Goal: Information Seeking & Learning: Learn about a topic

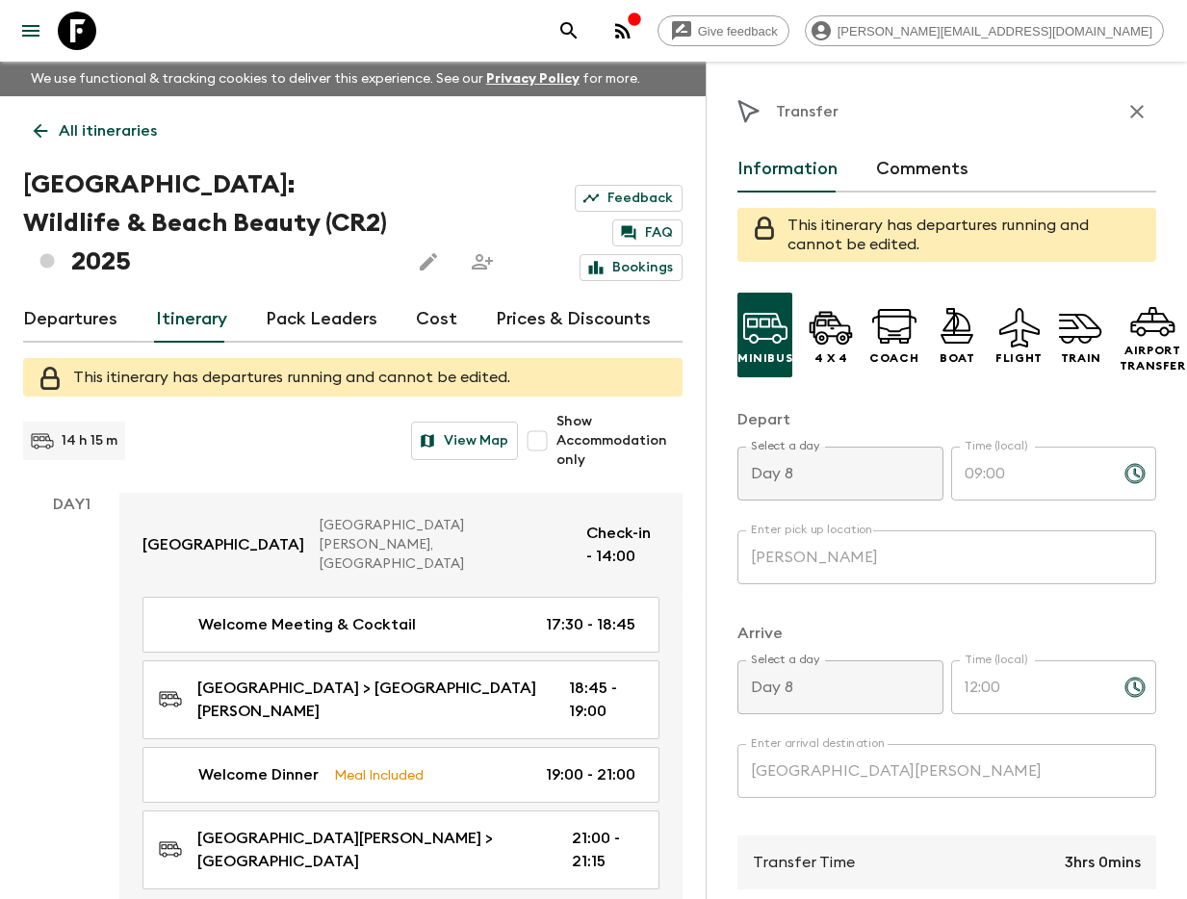
click at [577, 25] on icon "search adventures" at bounding box center [568, 30] width 16 height 16
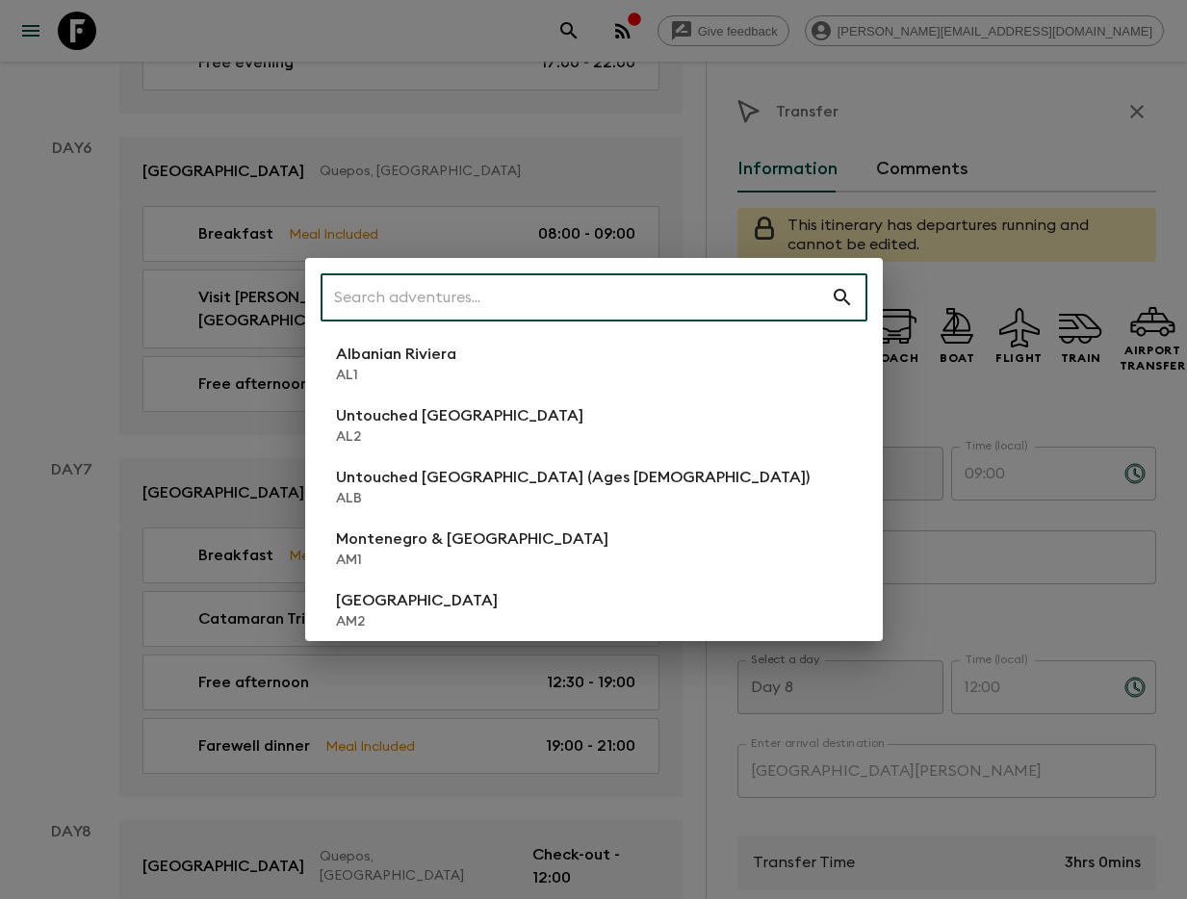
scroll to position [264, 0]
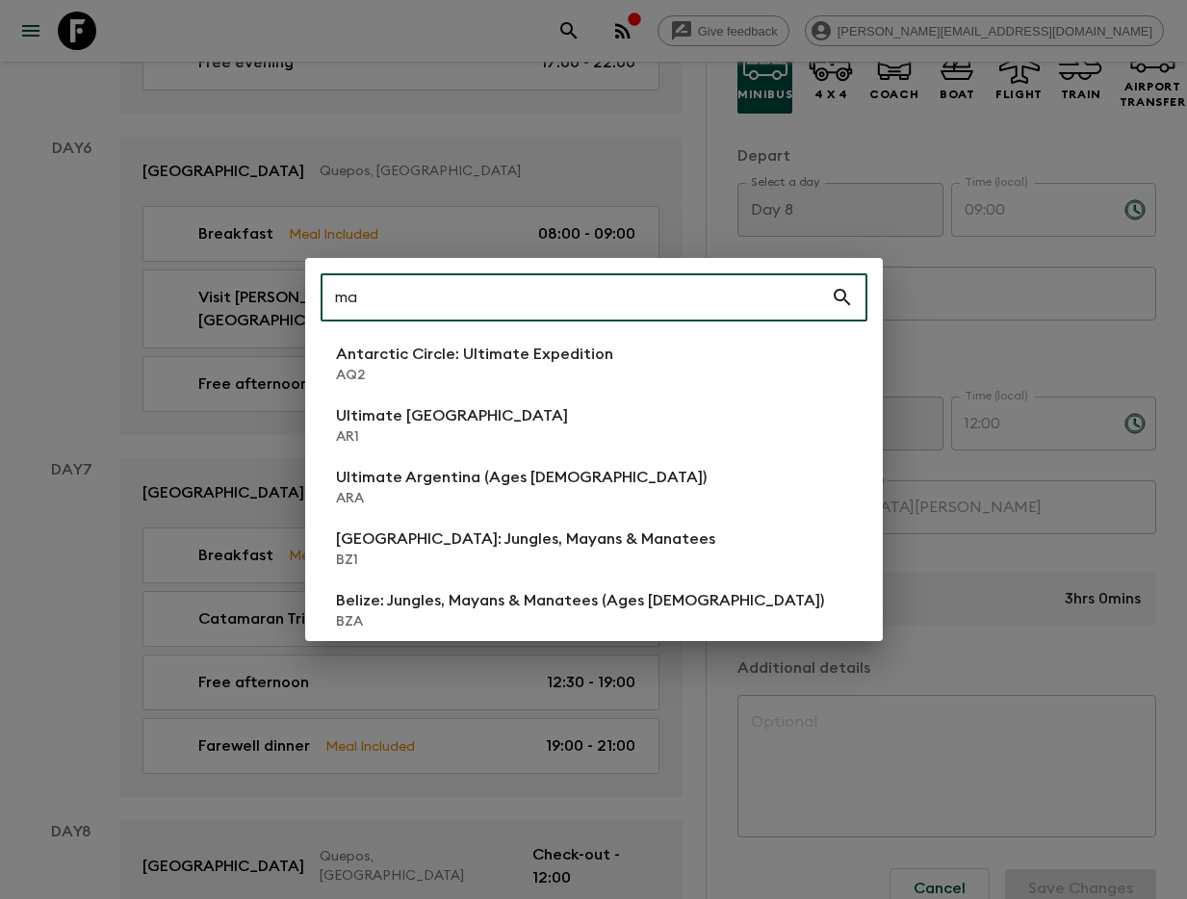
type input "ma4"
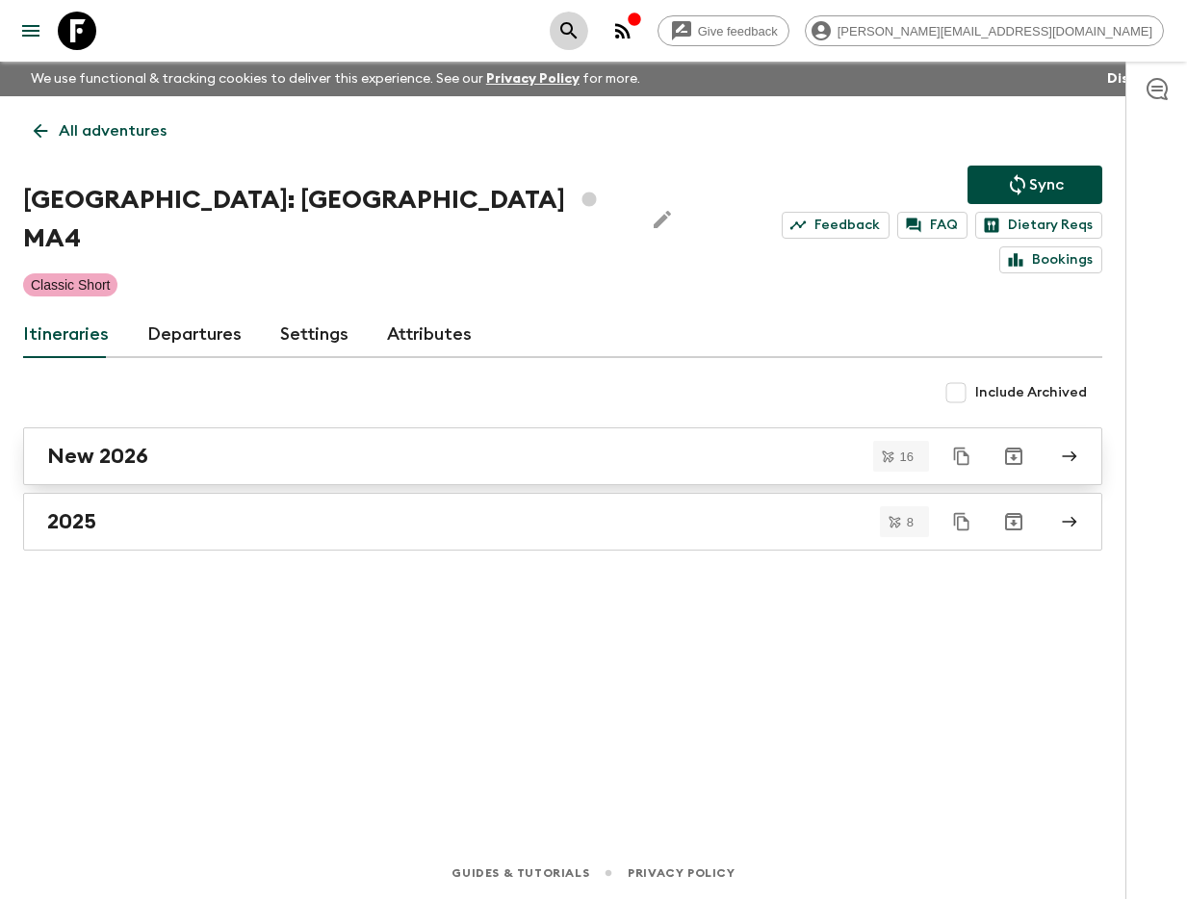
click at [249, 427] on link "New 2026" at bounding box center [562, 456] width 1079 height 58
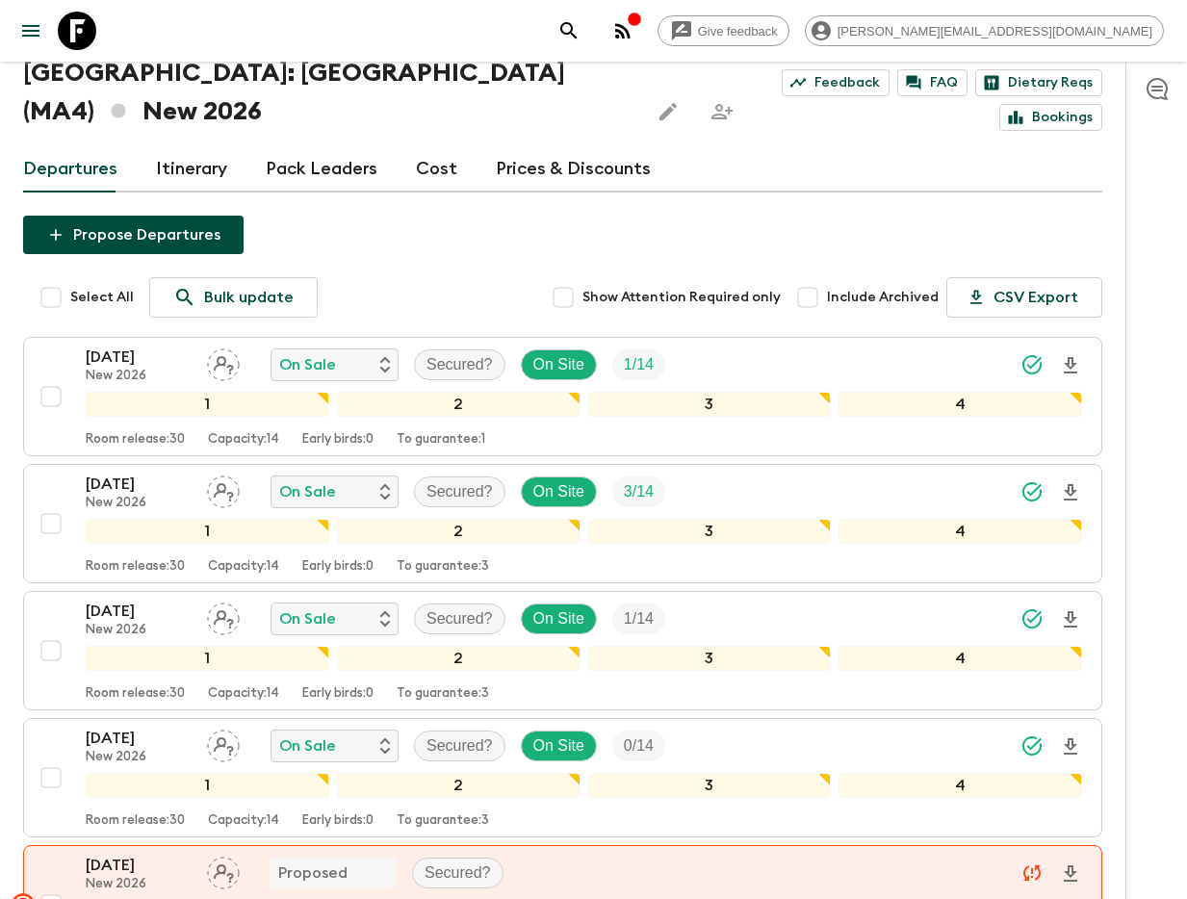
scroll to position [126, 0]
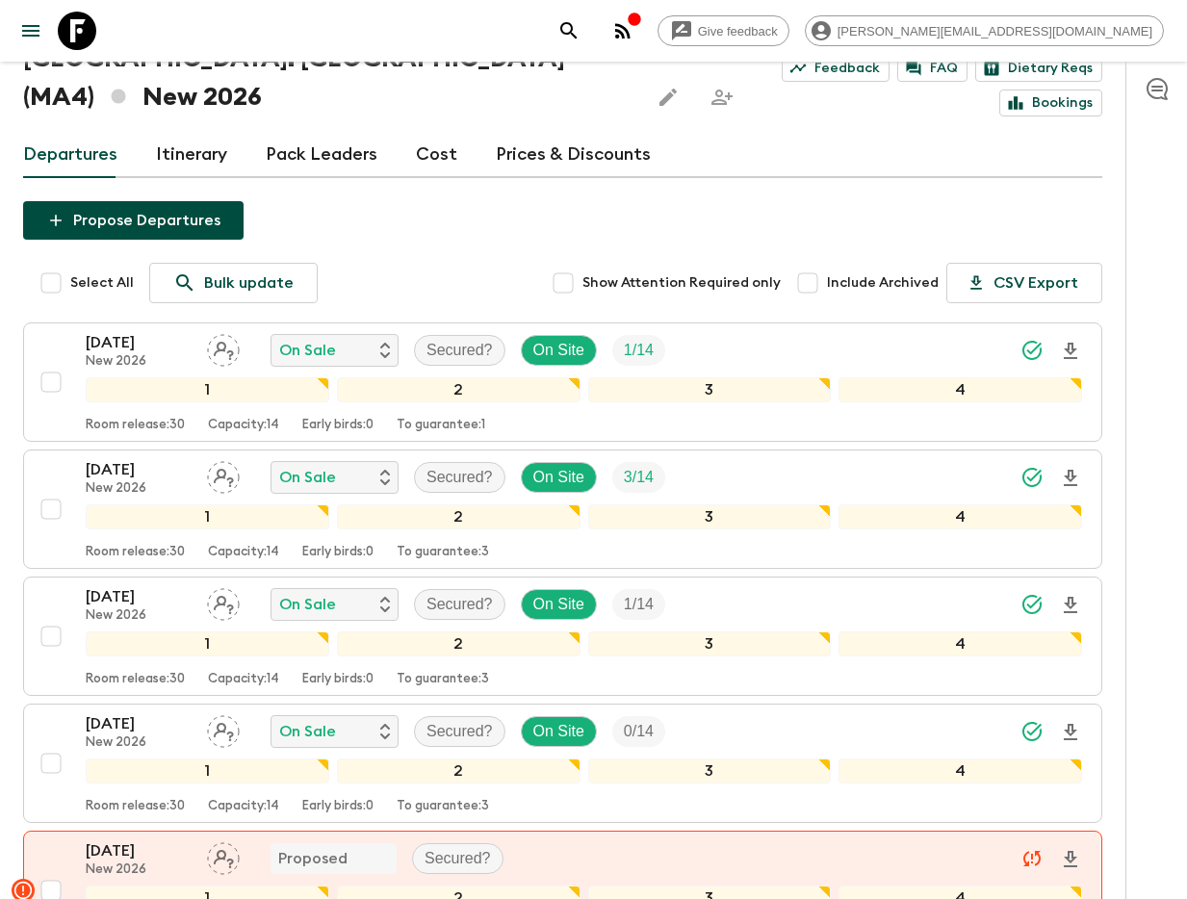
click at [588, 35] on button "search adventures" at bounding box center [569, 31] width 39 height 39
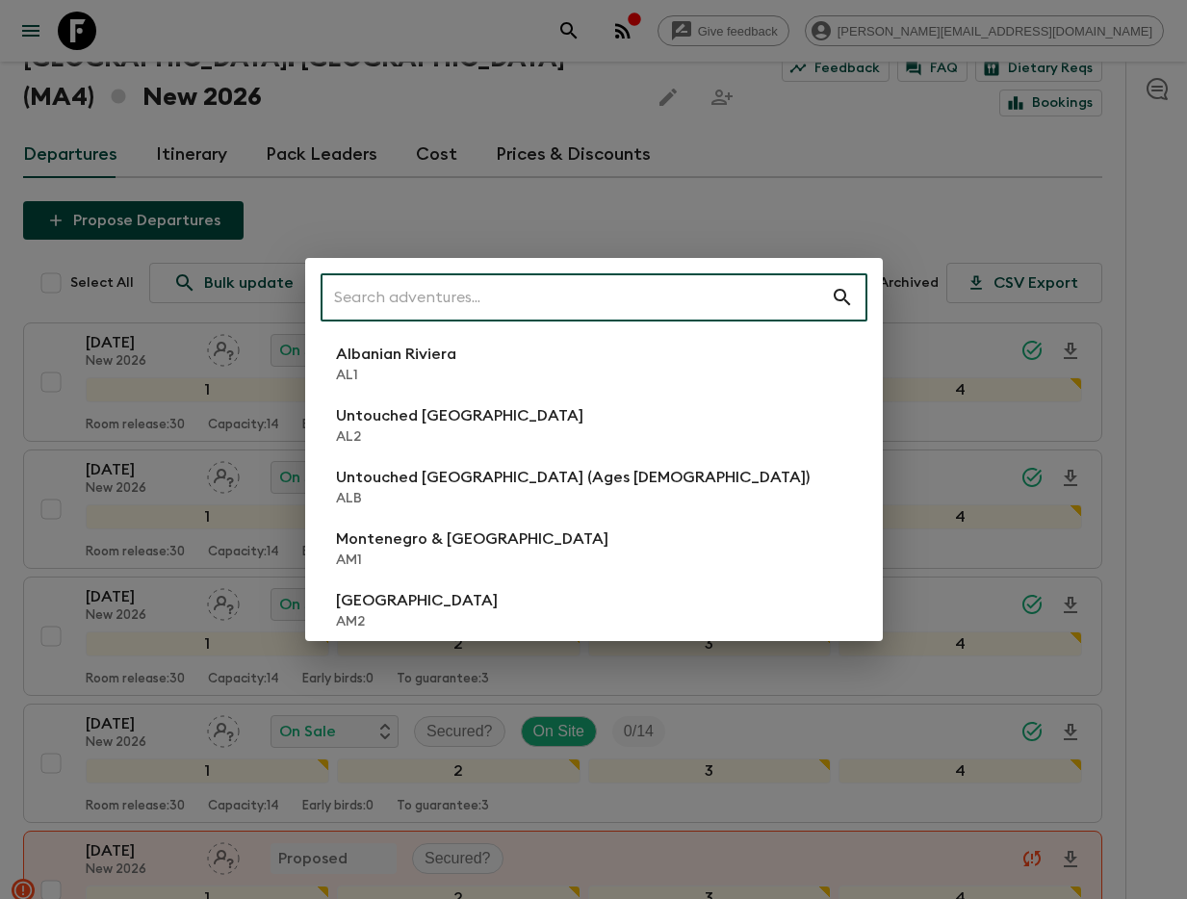
type input "1"
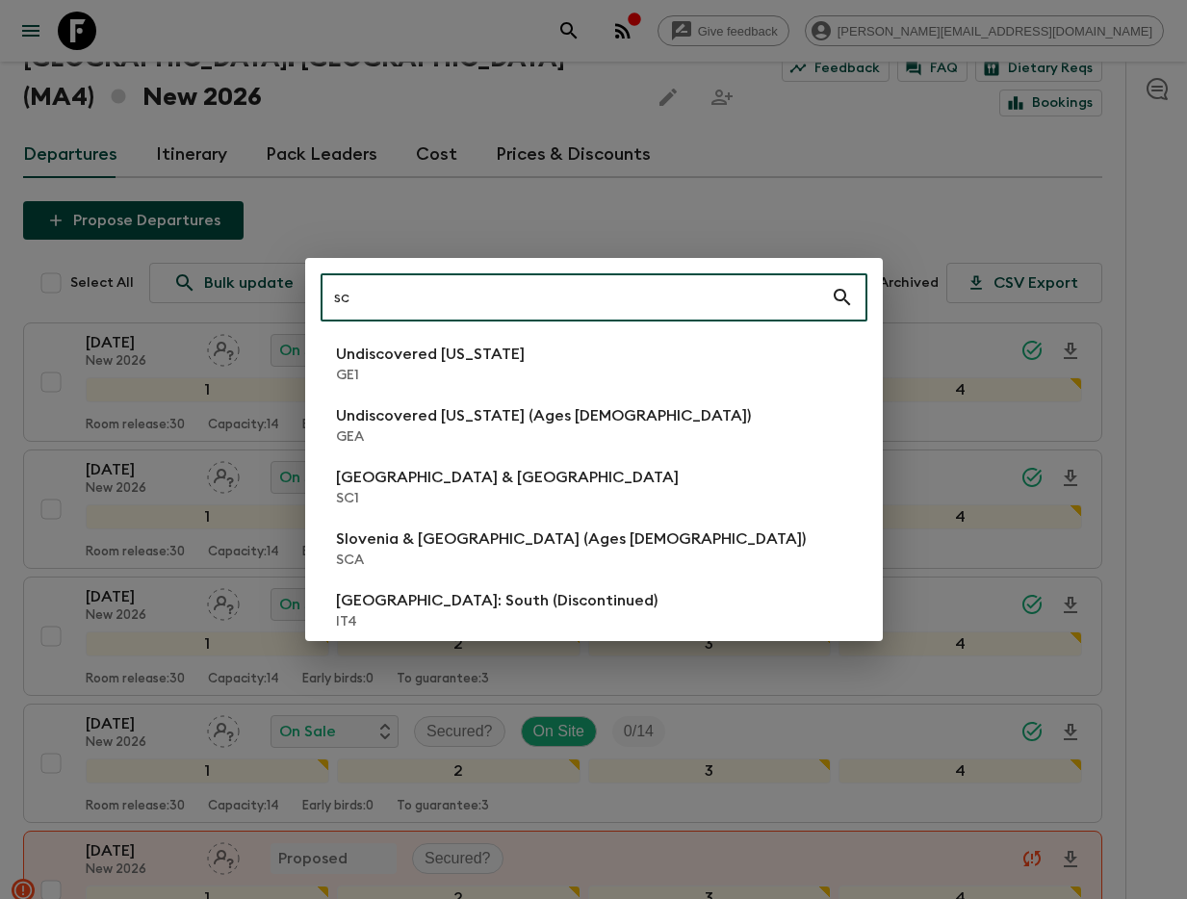
type input "sc1"
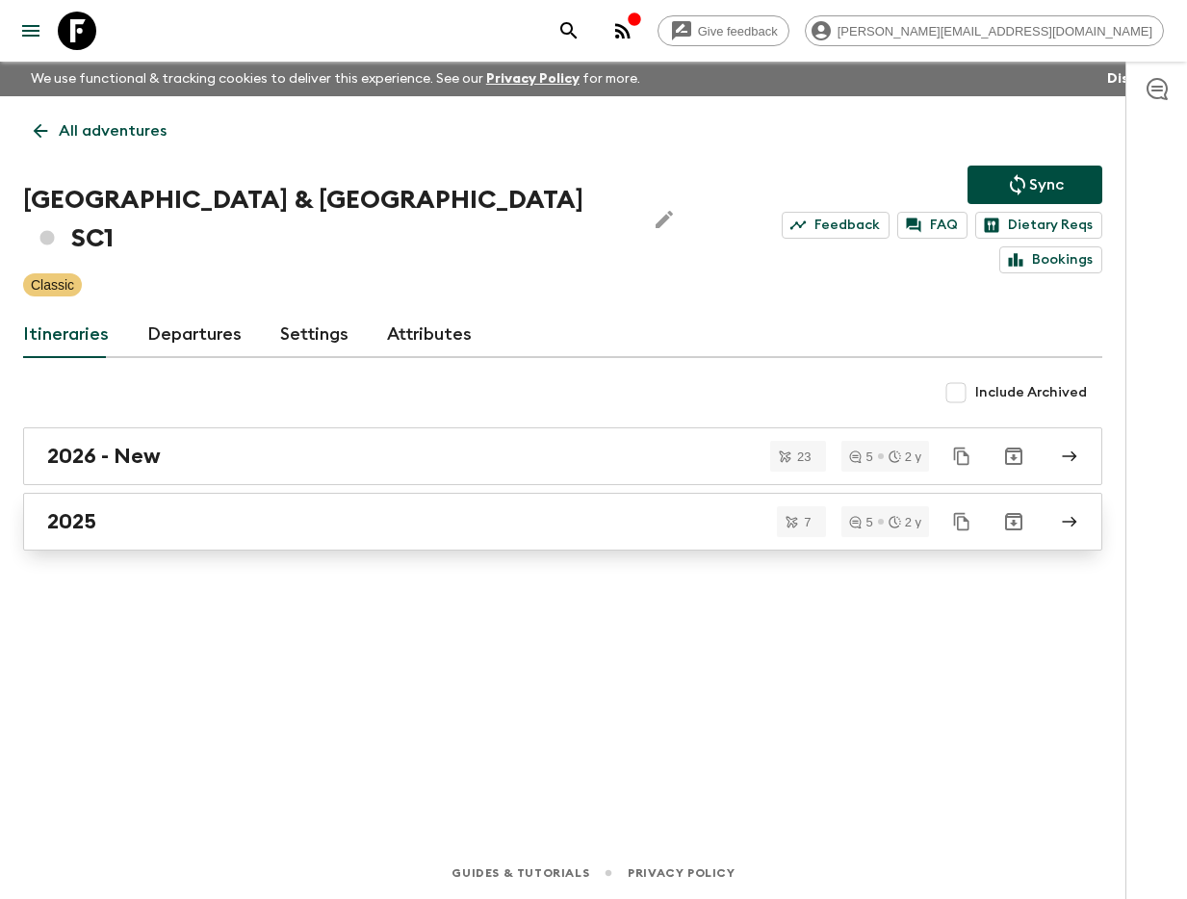
click at [260, 509] on div "2025" at bounding box center [544, 521] width 994 height 25
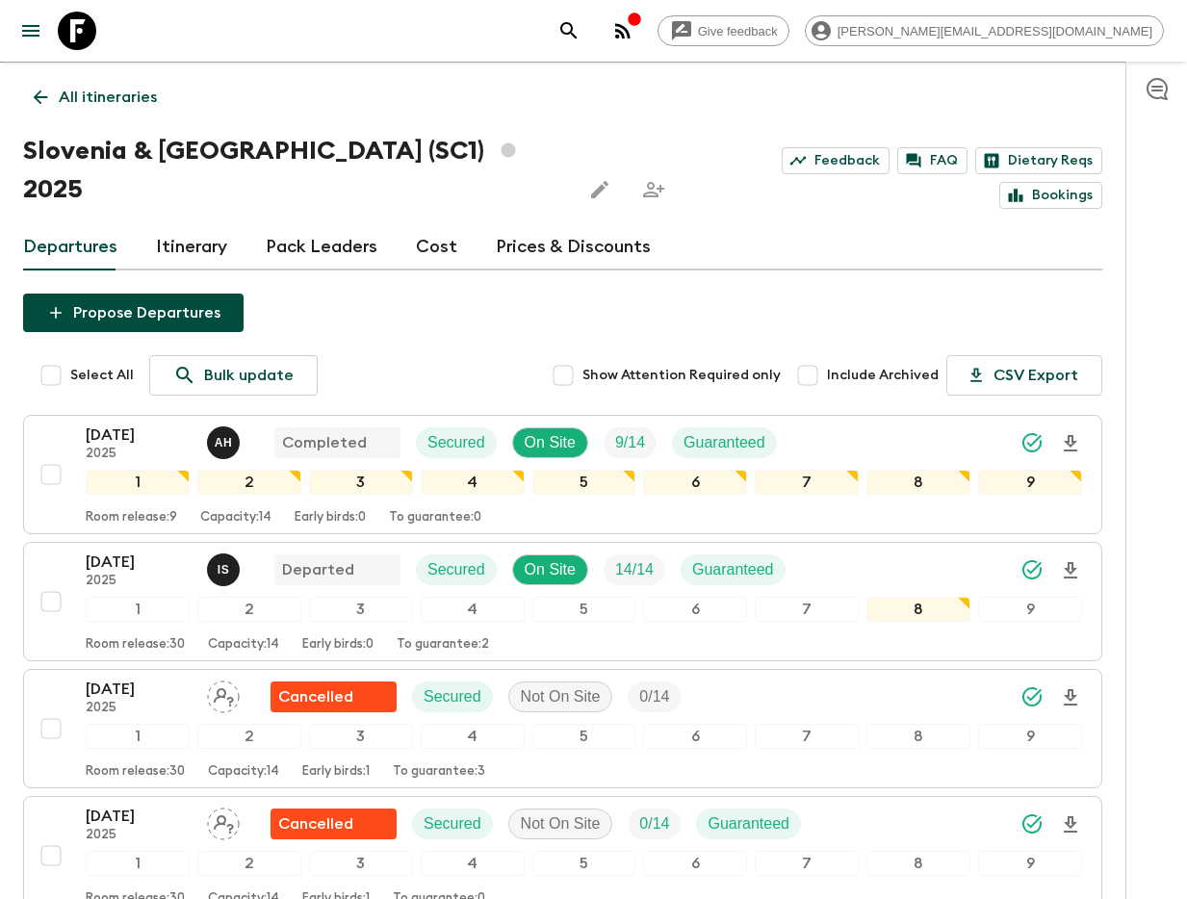
scroll to position [51, 0]
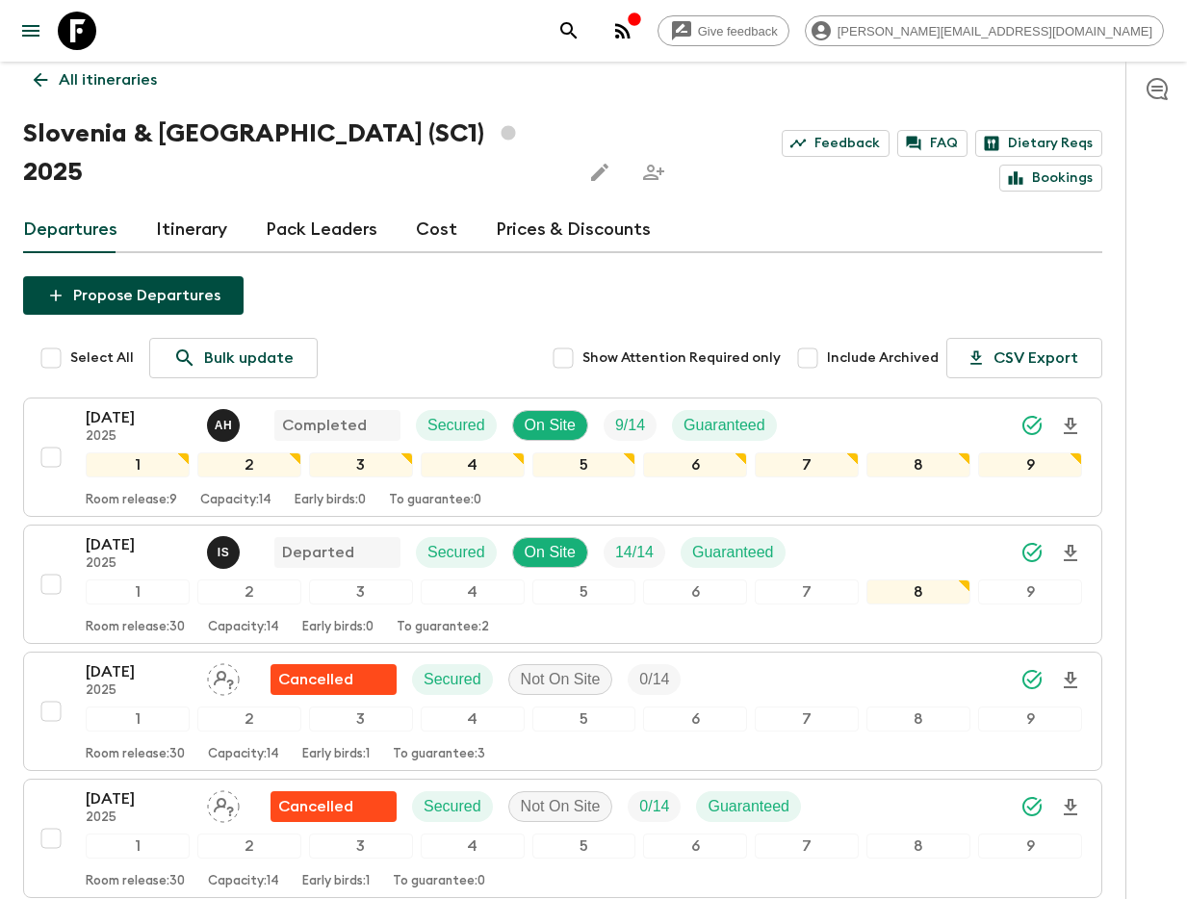
click at [184, 207] on link "Itinerary" at bounding box center [191, 230] width 71 height 46
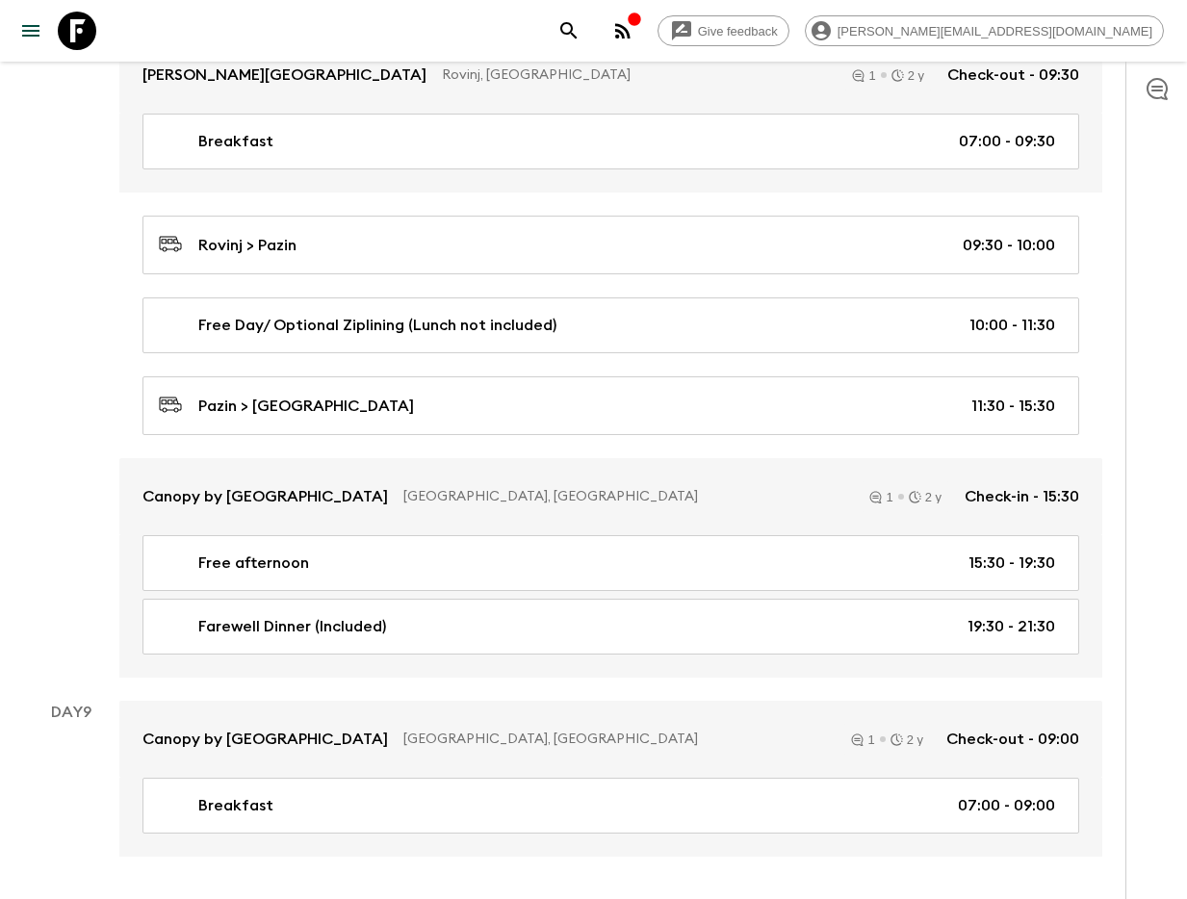
scroll to position [4120, 0]
